Goal: Find specific fact: Find specific fact

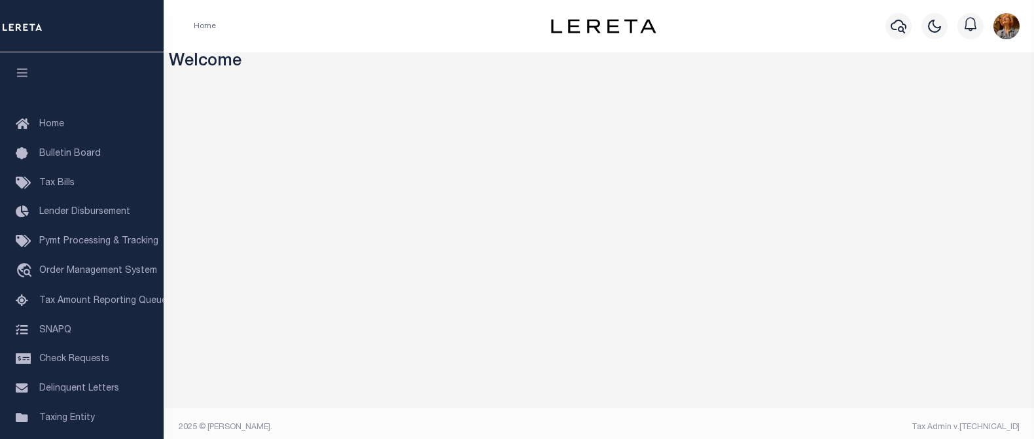
click at [878, 10] on div "Profile Sign out" at bounding box center [949, 26] width 149 height 46
click at [898, 23] on icon "button" at bounding box center [899, 26] width 16 height 16
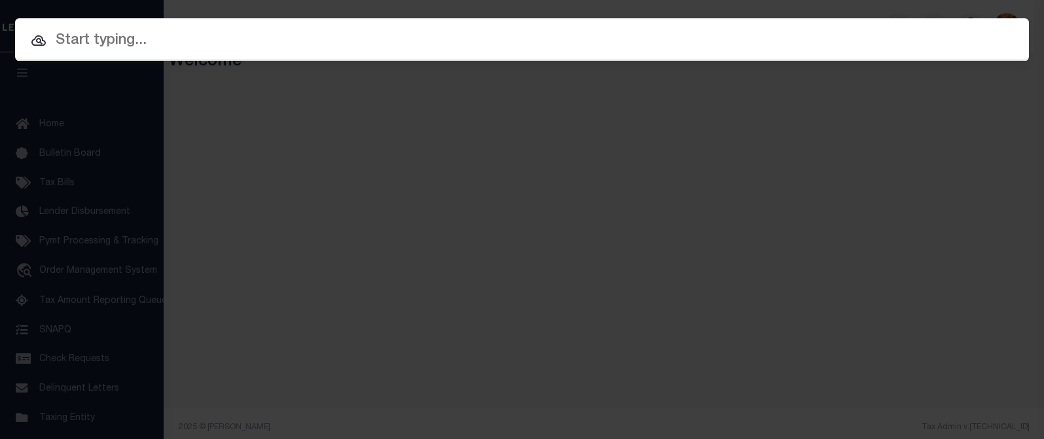
click at [152, 41] on input "text" at bounding box center [522, 40] width 1014 height 23
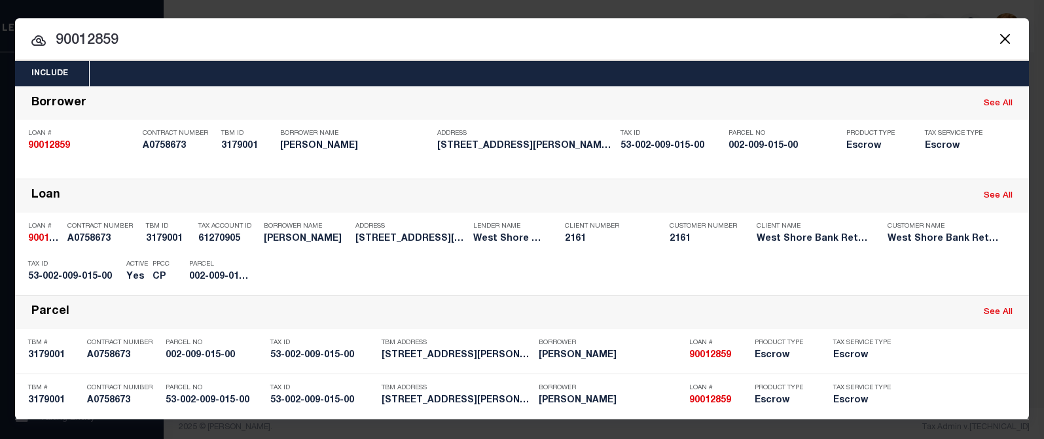
click at [131, 41] on input "90012859" at bounding box center [522, 40] width 1014 height 23
drag, startPoint x: 129, startPoint y: 35, endPoint x: -16, endPoint y: 39, distance: 144.7
click at [0, 39] on html "Home Profile" at bounding box center [522, 224] width 1044 height 448
click at [136, 41] on input "90010794" at bounding box center [522, 40] width 1014 height 23
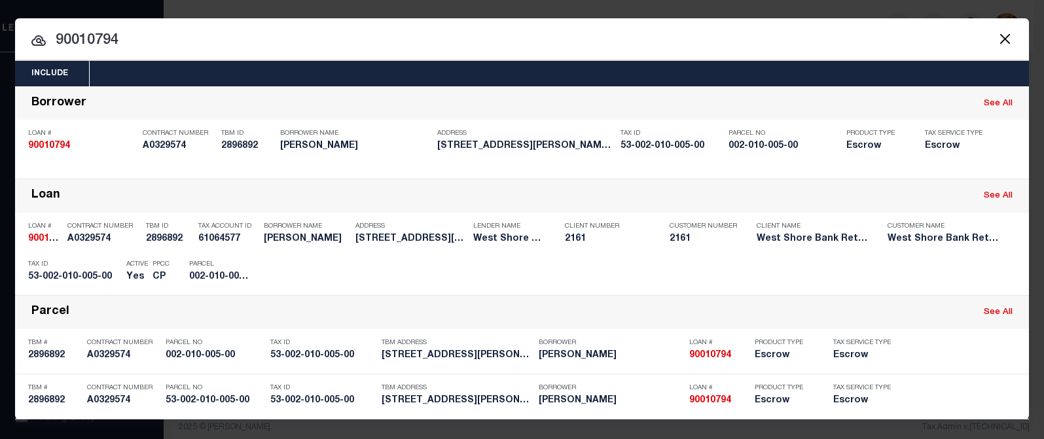
drag, startPoint x: 77, startPoint y: 37, endPoint x: 141, endPoint y: 49, distance: 65.3
click at [141, 49] on input "90010794" at bounding box center [522, 40] width 1014 height 23
click at [128, 38] on input "90008174" at bounding box center [522, 40] width 1014 height 23
drag, startPoint x: 77, startPoint y: 39, endPoint x: 155, endPoint y: 45, distance: 78.7
click at [155, 45] on input "90008174" at bounding box center [522, 40] width 1014 height 23
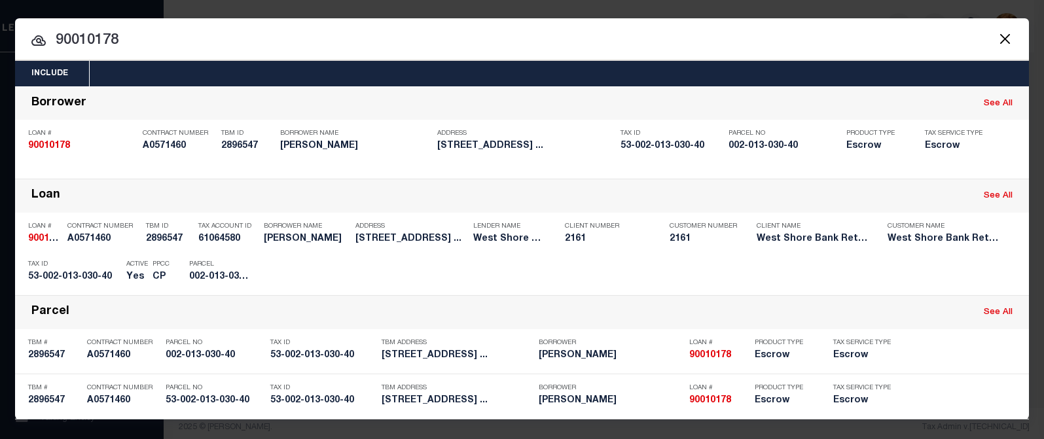
click at [100, 38] on input "90010178" at bounding box center [522, 40] width 1014 height 23
drag, startPoint x: 83, startPoint y: 43, endPoint x: 153, endPoint y: 41, distance: 70.1
click at [153, 41] on input "90010178" at bounding box center [522, 40] width 1014 height 23
click at [148, 31] on input "90012592" at bounding box center [522, 40] width 1014 height 23
drag, startPoint x: 84, startPoint y: 40, endPoint x: 141, endPoint y: 39, distance: 57.0
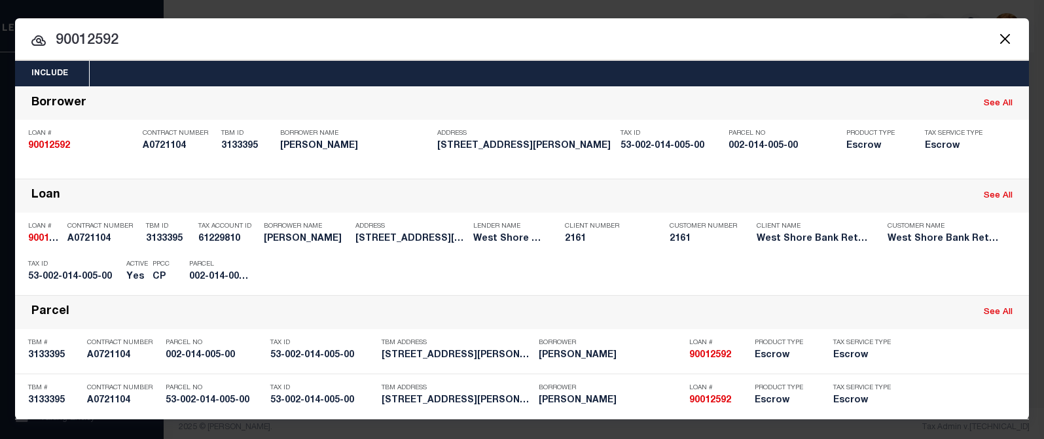
click at [141, 39] on input "90012592" at bounding box center [522, 40] width 1014 height 23
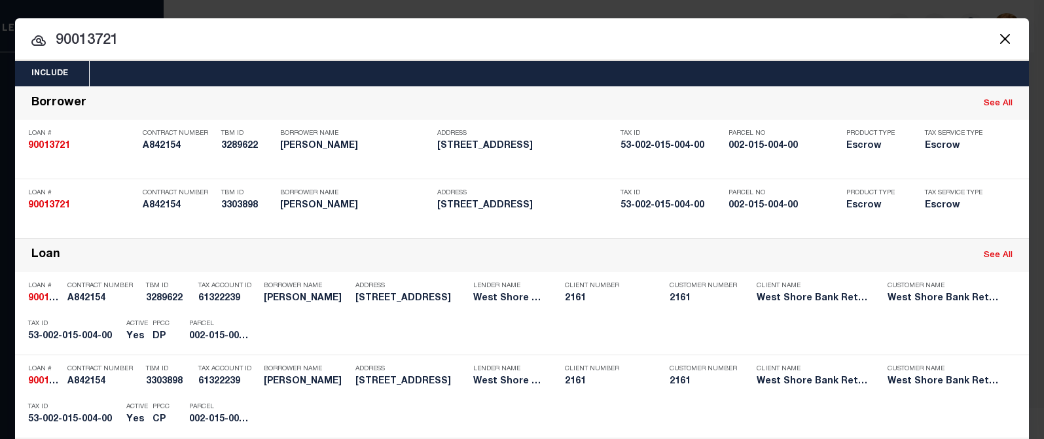
click at [89, 33] on input "90013721" at bounding box center [522, 40] width 1014 height 23
drag, startPoint x: 83, startPoint y: 43, endPoint x: 132, endPoint y: 40, distance: 49.2
click at [132, 40] on input "90013721" at bounding box center [522, 40] width 1014 height 23
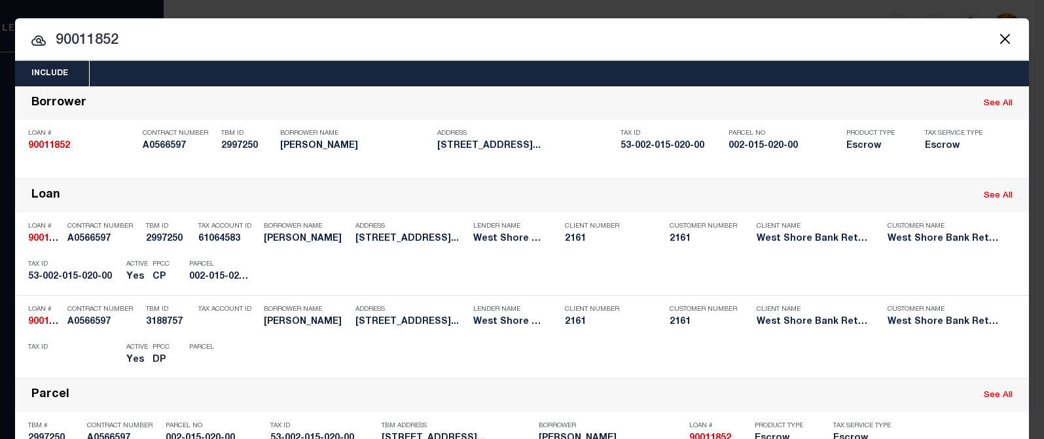
drag, startPoint x: 134, startPoint y: 41, endPoint x: 41, endPoint y: 30, distance: 92.9
click at [41, 30] on input "90011852" at bounding box center [522, 40] width 1014 height 23
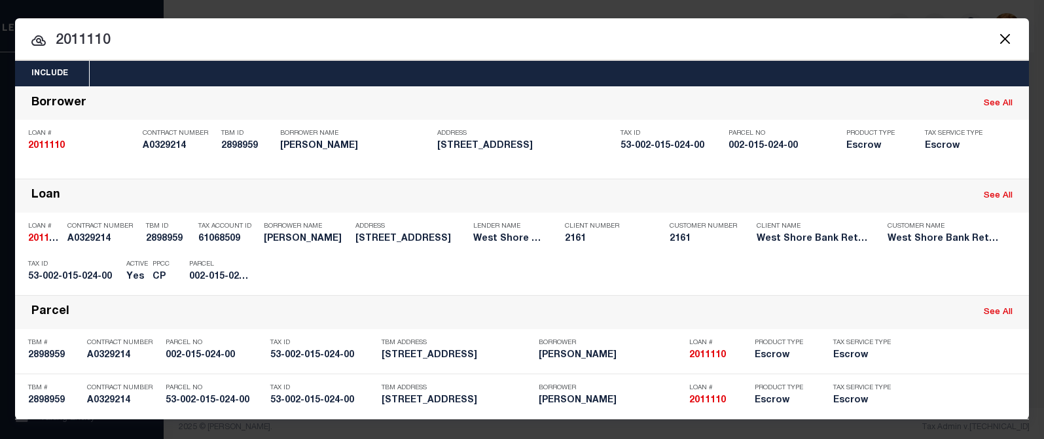
click at [126, 35] on input "2011110" at bounding box center [522, 40] width 1014 height 23
drag, startPoint x: 126, startPoint y: 35, endPoint x: 33, endPoint y: 32, distance: 93.0
click at [34, 86] on div "2011110 2011110 Borrower See All Loan # 2011110 Contract Number A0329214 TBM ID…" at bounding box center [522, 252] width 1014 height 333
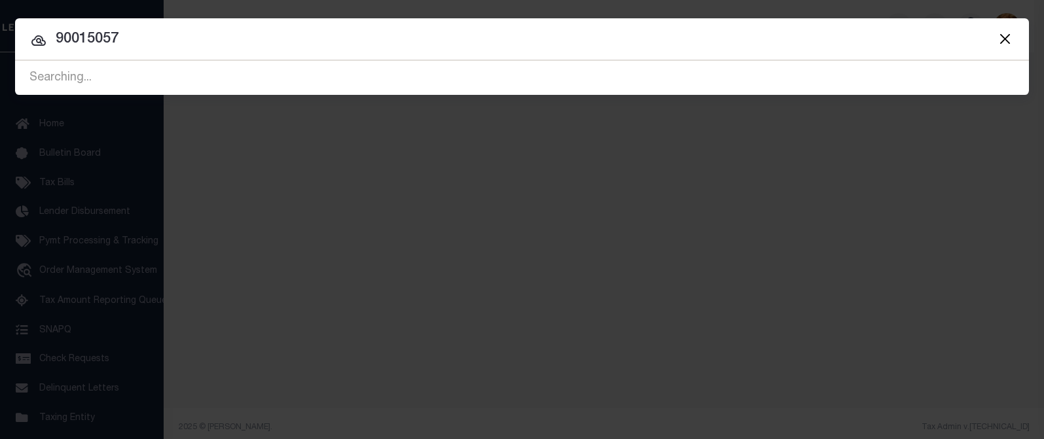
type input "90015057"
